Goal: Task Accomplishment & Management: Complete application form

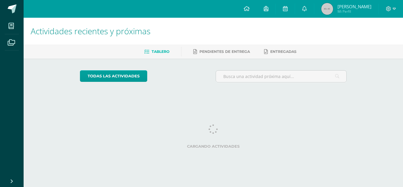
drag, startPoint x: 154, startPoint y: 34, endPoint x: 106, endPoint y: 111, distance: 90.8
click at [106, 99] on html "Mis cursos Archivos Cerrar panel Ciencias Naturales Productividad y Desarrollo …" at bounding box center [201, 49] width 403 height 99
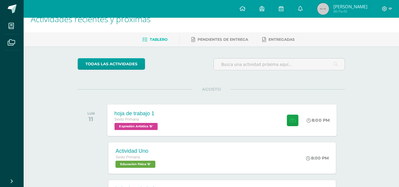
scroll to position [24, 0]
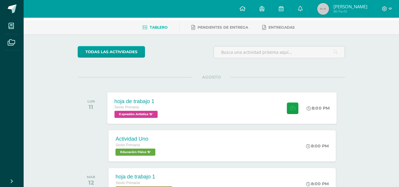
click at [186, 111] on div "hoja de trabajo 1 Sexto Primaria Expresión Artística 'B' 8:00 PM hoja de trabaj…" at bounding box center [221, 108] width 229 height 32
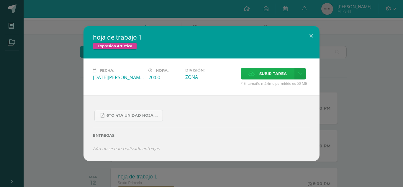
click at [287, 73] on label "Subir tarea" at bounding box center [268, 74] width 54 height 12
click at [0, 0] on input "Subir tarea" at bounding box center [0, 0] width 0 height 0
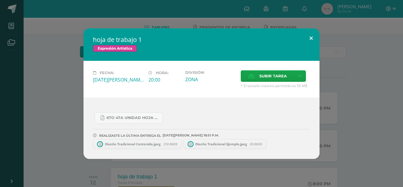
click at [316, 39] on button at bounding box center [311, 38] width 17 height 20
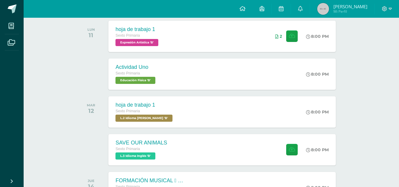
scroll to position [96, 0]
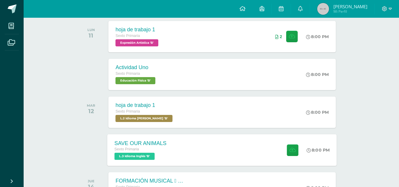
click at [237, 156] on div "SAVE OUR ANIMALS Sexto Primaria L.3 Idioma Inglés 'B' 8:00 PM SAVE OUR ANIMALS …" at bounding box center [221, 150] width 229 height 32
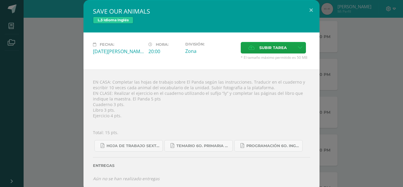
drag, startPoint x: 237, startPoint y: 156, endPoint x: 241, endPoint y: 152, distance: 6.1
click at [242, 152] on div "Entregas" at bounding box center [201, 163] width 217 height 24
click at [307, 6] on button at bounding box center [311, 10] width 17 height 20
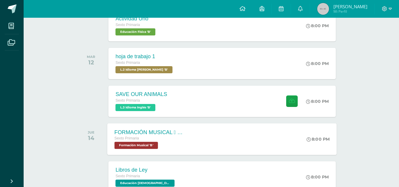
scroll to position [139, 0]
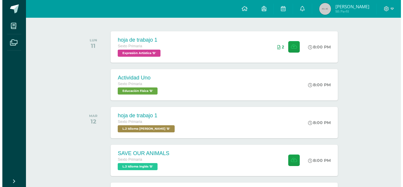
scroll to position [86, 0]
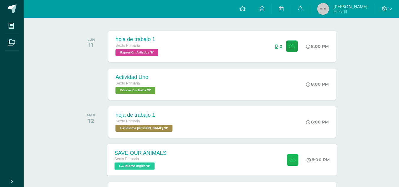
click at [290, 157] on icon at bounding box center [292, 159] width 6 height 5
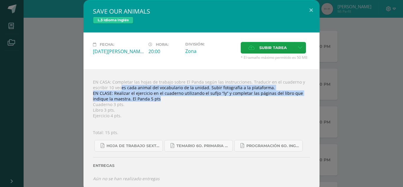
drag, startPoint x: 108, startPoint y: 86, endPoint x: 296, endPoint y: 101, distance: 189.1
click at [305, 97] on div "EN CASA: Completar las hojas de trabajo sobre El Panda según las instrucciones.…" at bounding box center [201, 130] width 236 height 122
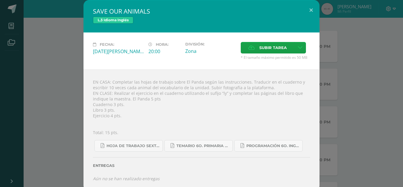
click at [283, 105] on div "EN CASA: Completar las hojas de trabajo sobre El Panda según las instrucciones.…" at bounding box center [201, 130] width 236 height 122
click at [253, 48] on label "Subir tarea" at bounding box center [268, 48] width 54 height 12
click at [0, 0] on input "Subir tarea" at bounding box center [0, 0] width 0 height 0
click at [278, 51] on span "Subir tarea" at bounding box center [272, 47] width 27 height 11
click at [0, 0] on input "Subir tarea" at bounding box center [0, 0] width 0 height 0
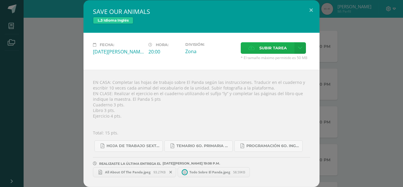
click at [271, 45] on span "Subir tarea" at bounding box center [272, 47] width 27 height 11
click at [0, 0] on input "Subir tarea" at bounding box center [0, 0] width 0 height 0
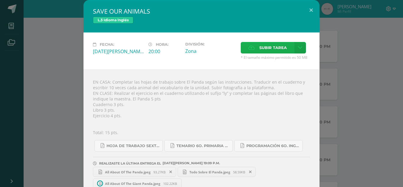
click at [278, 43] on span "Subir tarea" at bounding box center [272, 47] width 27 height 11
click at [0, 0] on input "Subir tarea" at bounding box center [0, 0] width 0 height 0
click at [277, 48] on span "Subir tarea" at bounding box center [272, 47] width 27 height 11
click at [0, 0] on input "Subir tarea" at bounding box center [0, 0] width 0 height 0
click at [273, 47] on span "Subir tarea" at bounding box center [272, 47] width 27 height 11
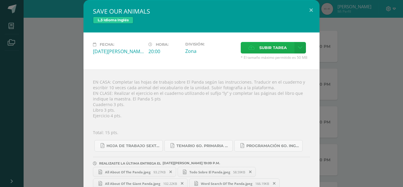
click at [0, 0] on input "Subir tarea" at bounding box center [0, 0] width 0 height 0
